Goal: Browse casually

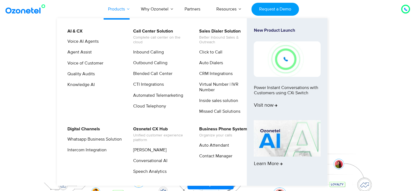
click at [126, 9] on link "Products" at bounding box center [116, 9] width 33 height 18
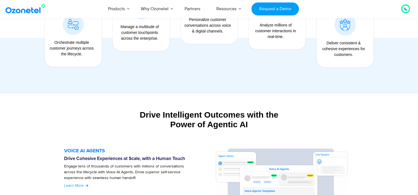
scroll to position [338, 0]
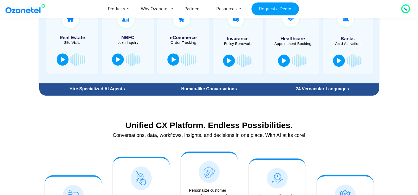
click at [417, 84] on section "Experience Our Voice AI Agents in Action Real Estate Site Visits NBFC Loan Inqu…" at bounding box center [209, 34] width 418 height 128
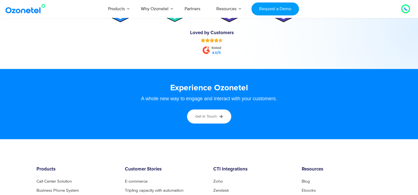
scroll to position [2708, 0]
